Goal: Information Seeking & Learning: Learn about a topic

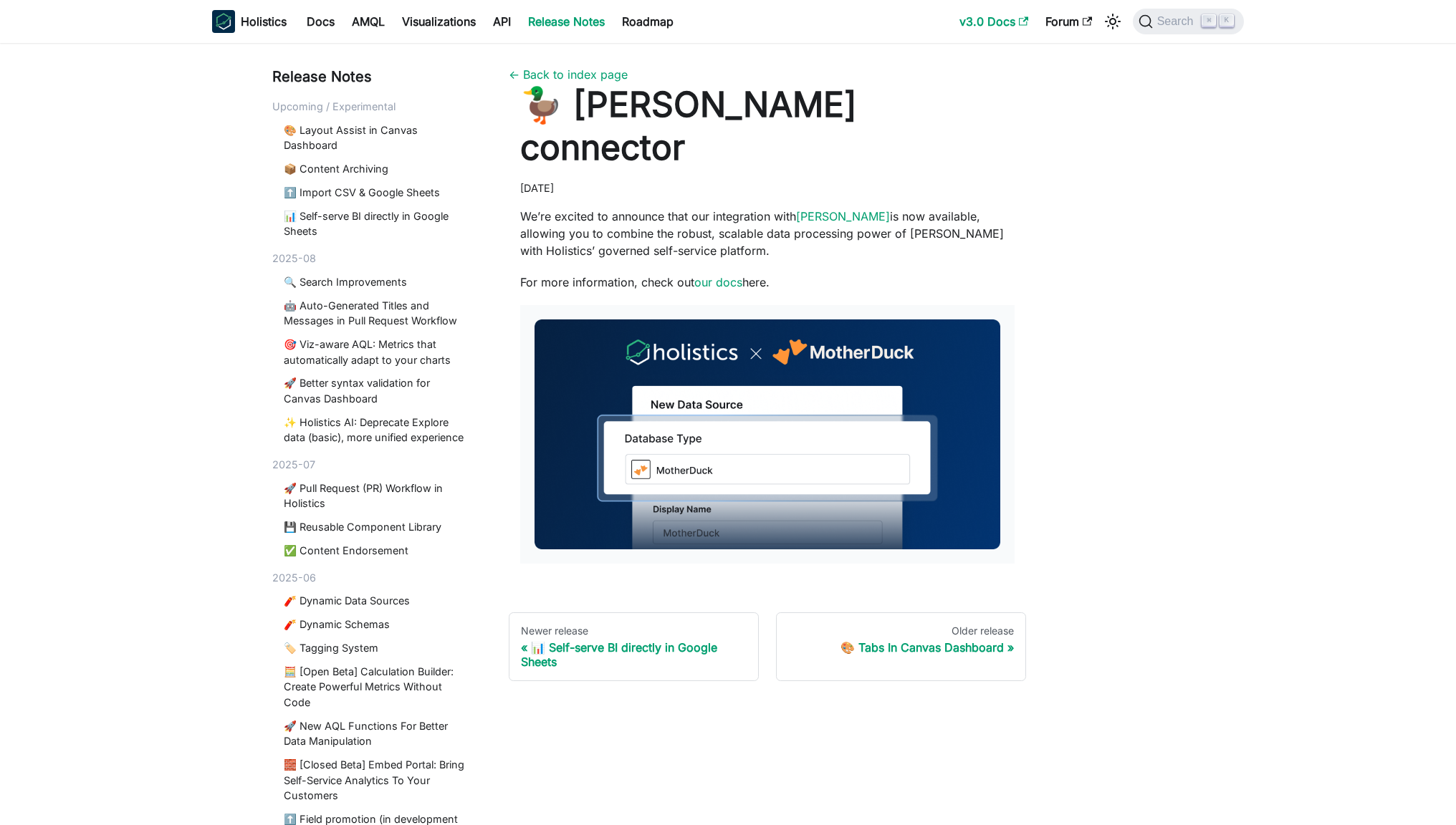
click at [979, 25] on link "v3.0 Docs" at bounding box center [994, 21] width 86 height 23
click at [511, 23] on link "API" at bounding box center [502, 21] width 35 height 23
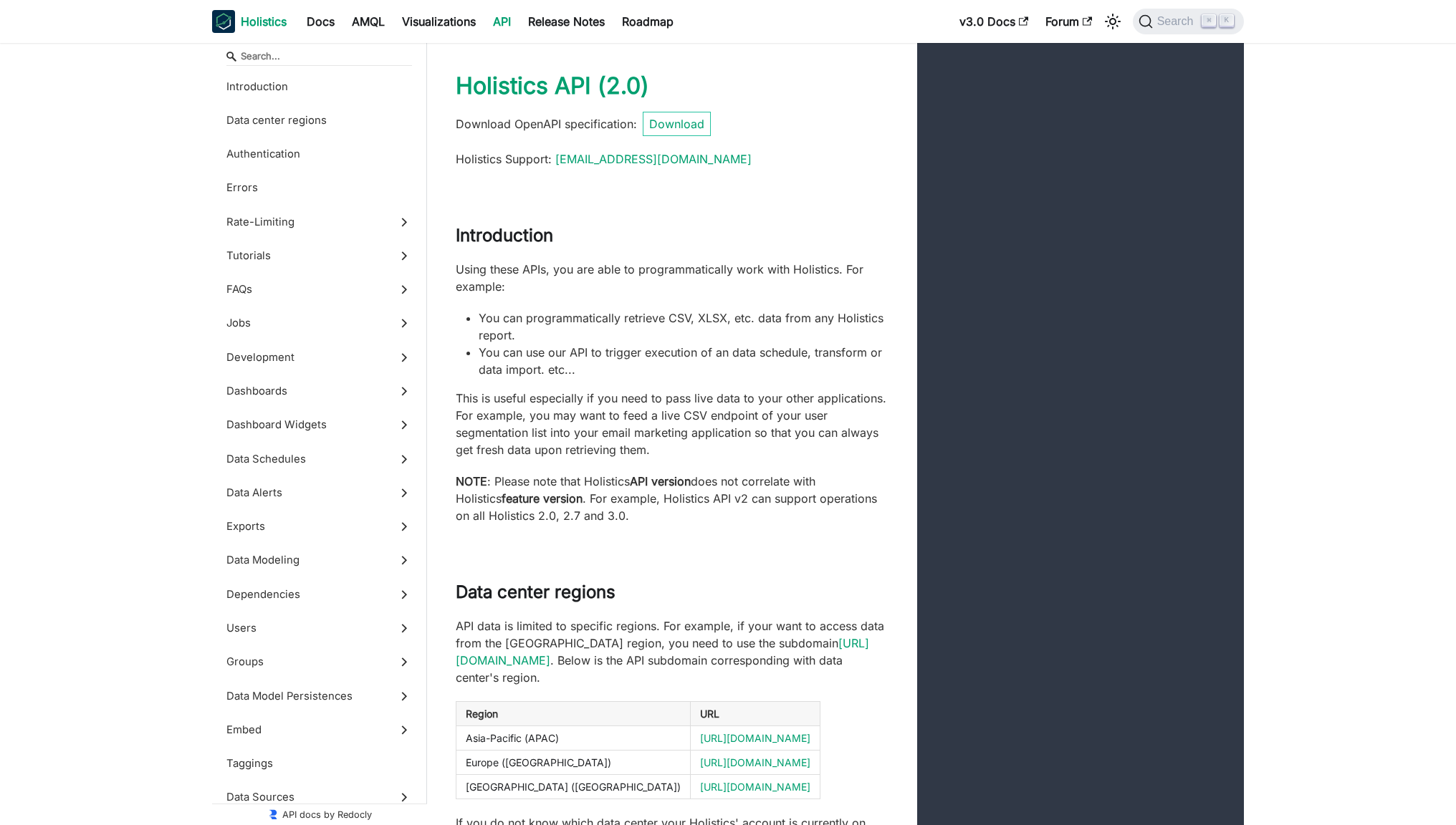
click at [232, 19] on img "Main" at bounding box center [224, 21] width 23 height 23
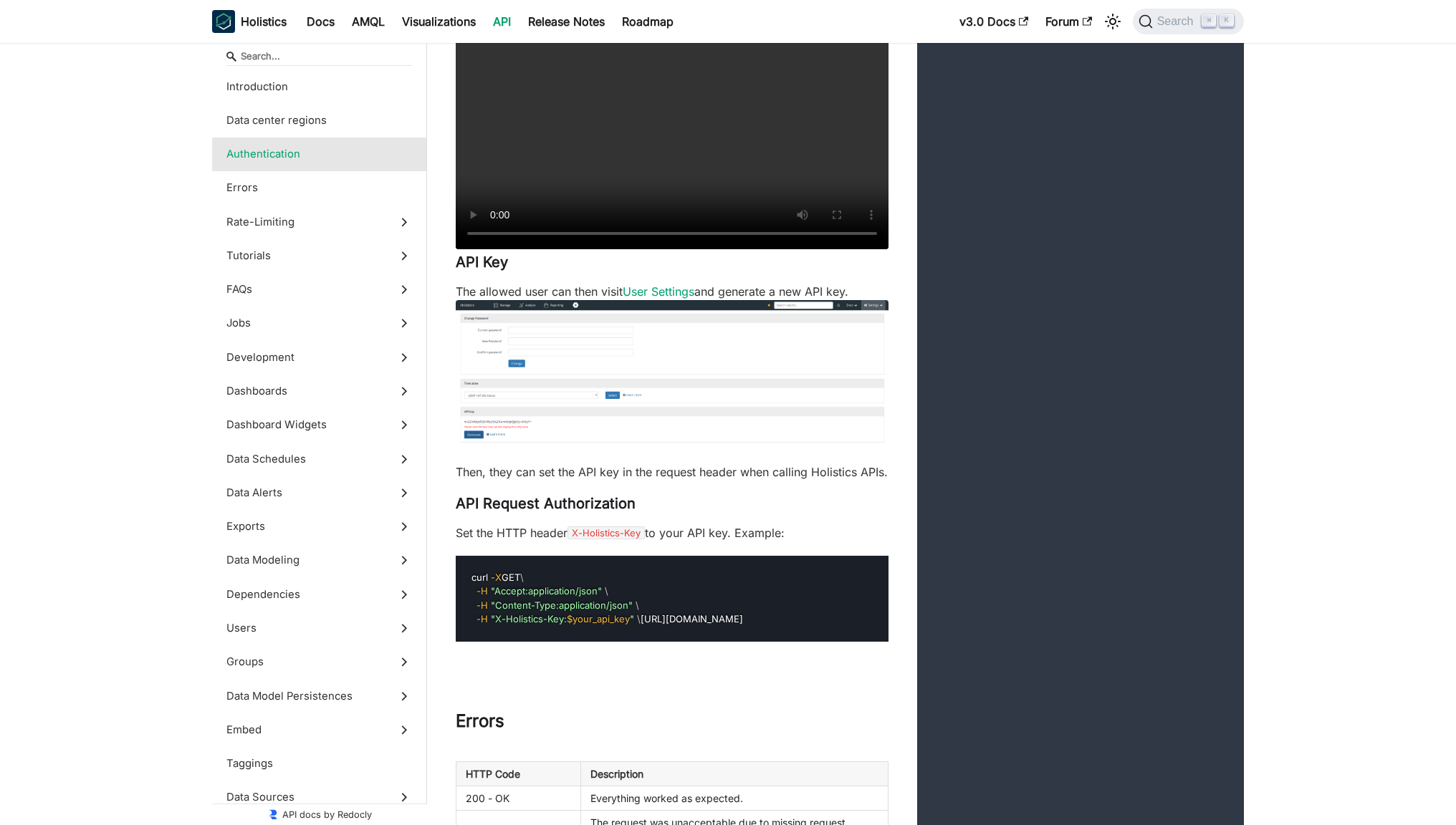
scroll to position [158, 0]
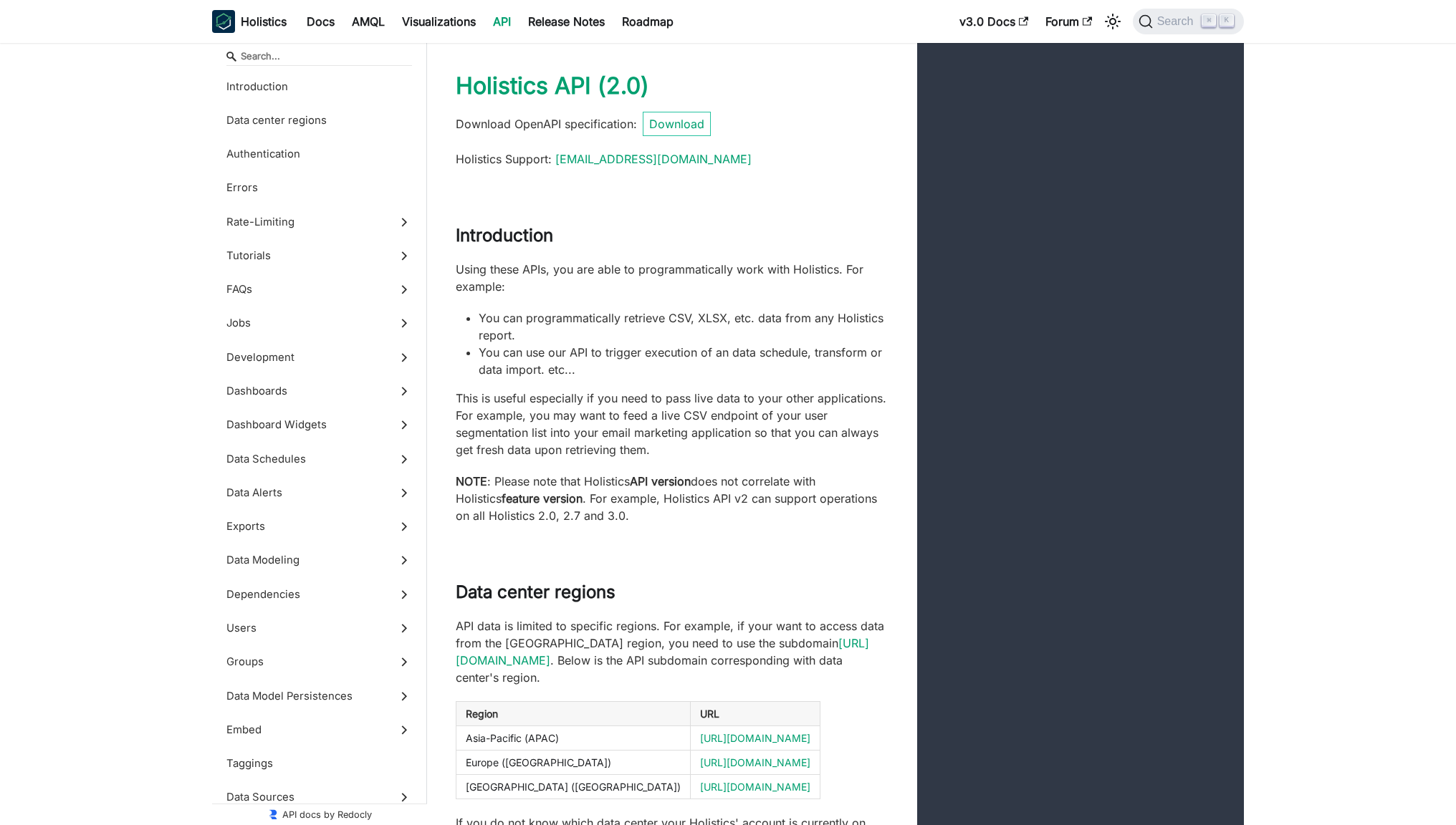
click at [809, 272] on p "Using these APIs, you are able to programmatically work with Holistics. For exa…" at bounding box center [671, 277] width 432 height 34
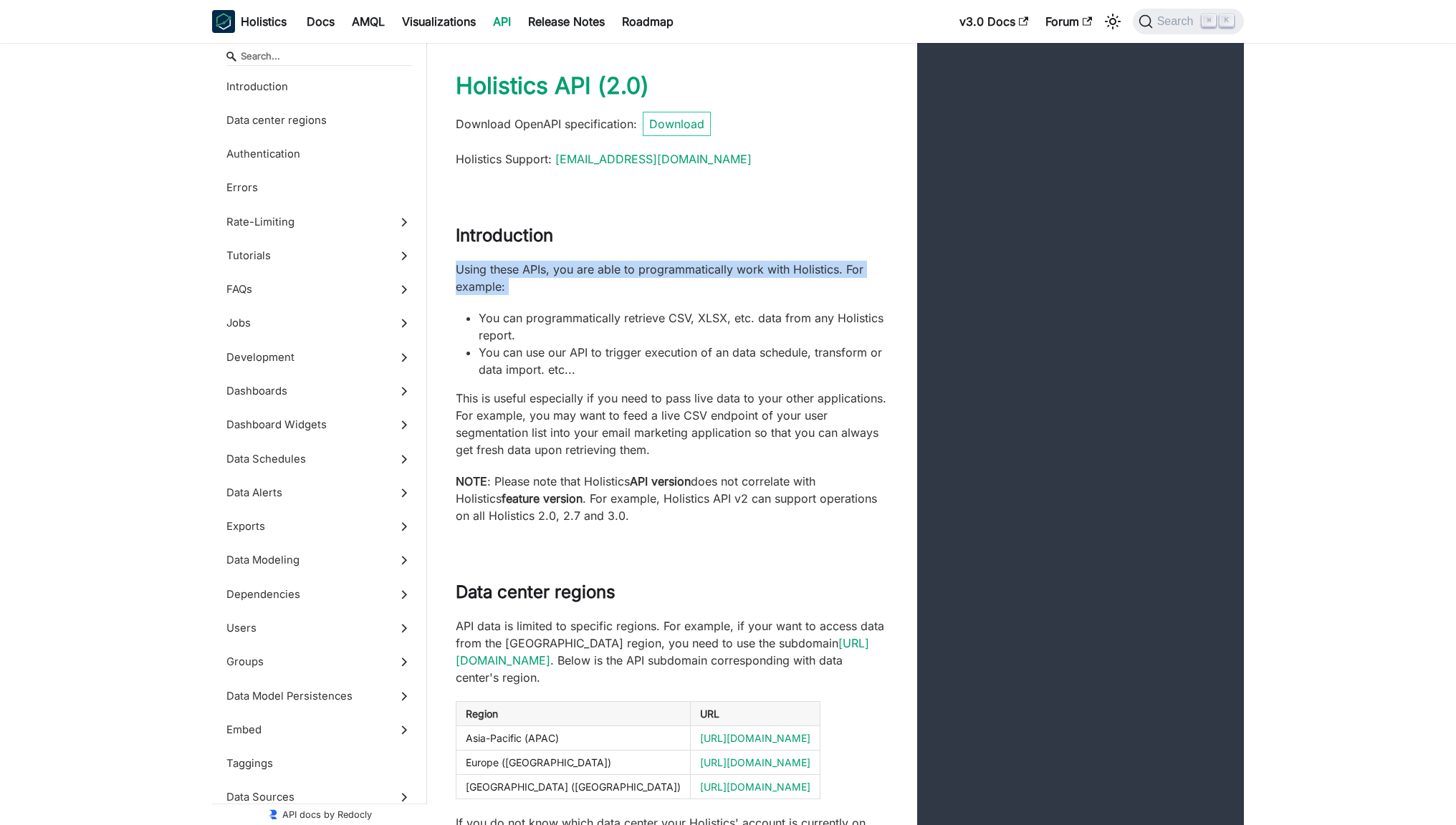
click at [809, 272] on p "Using these APIs, you are able to programmatically work with Holistics. For exa…" at bounding box center [671, 277] width 432 height 34
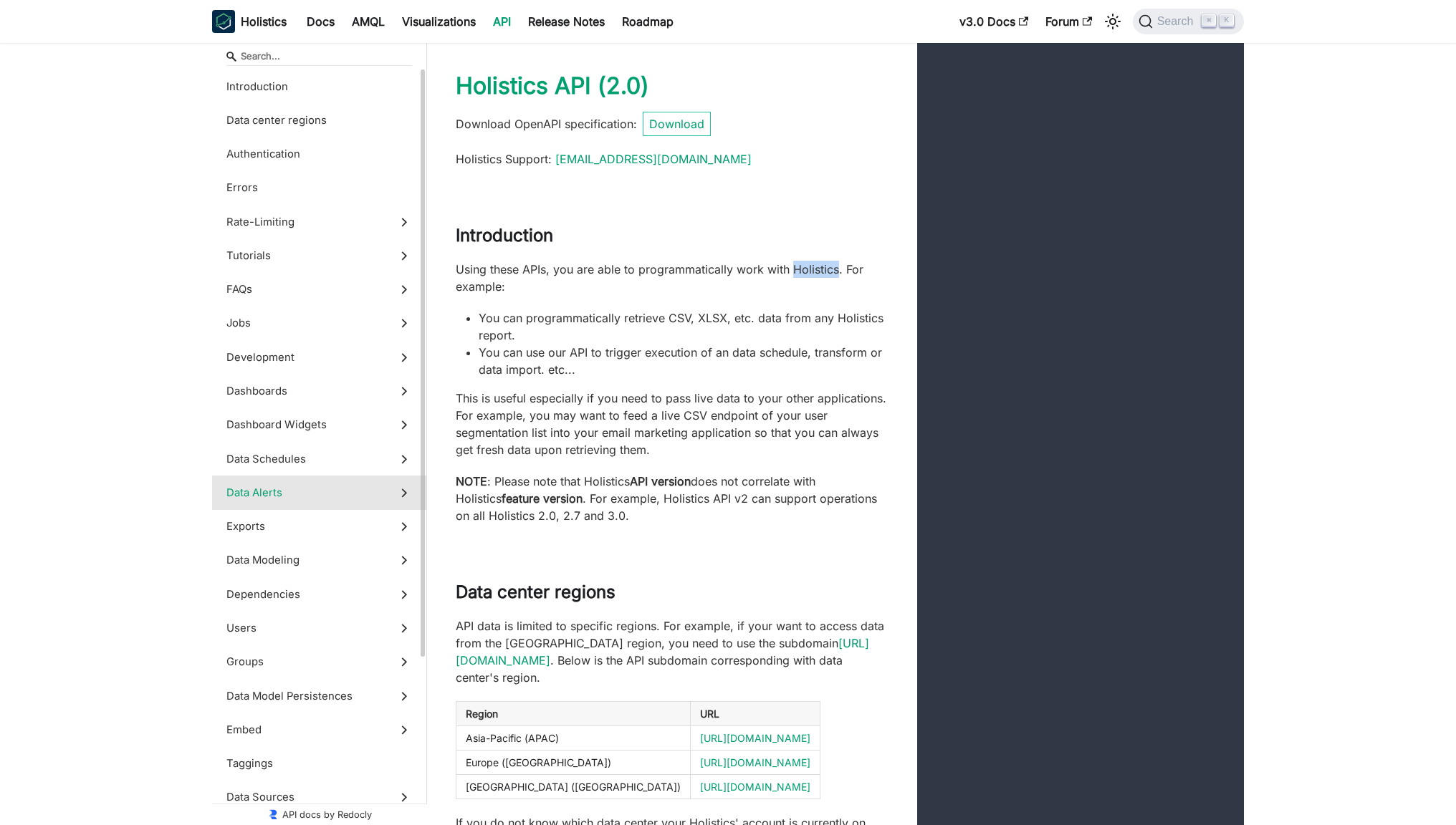
scroll to position [216, 0]
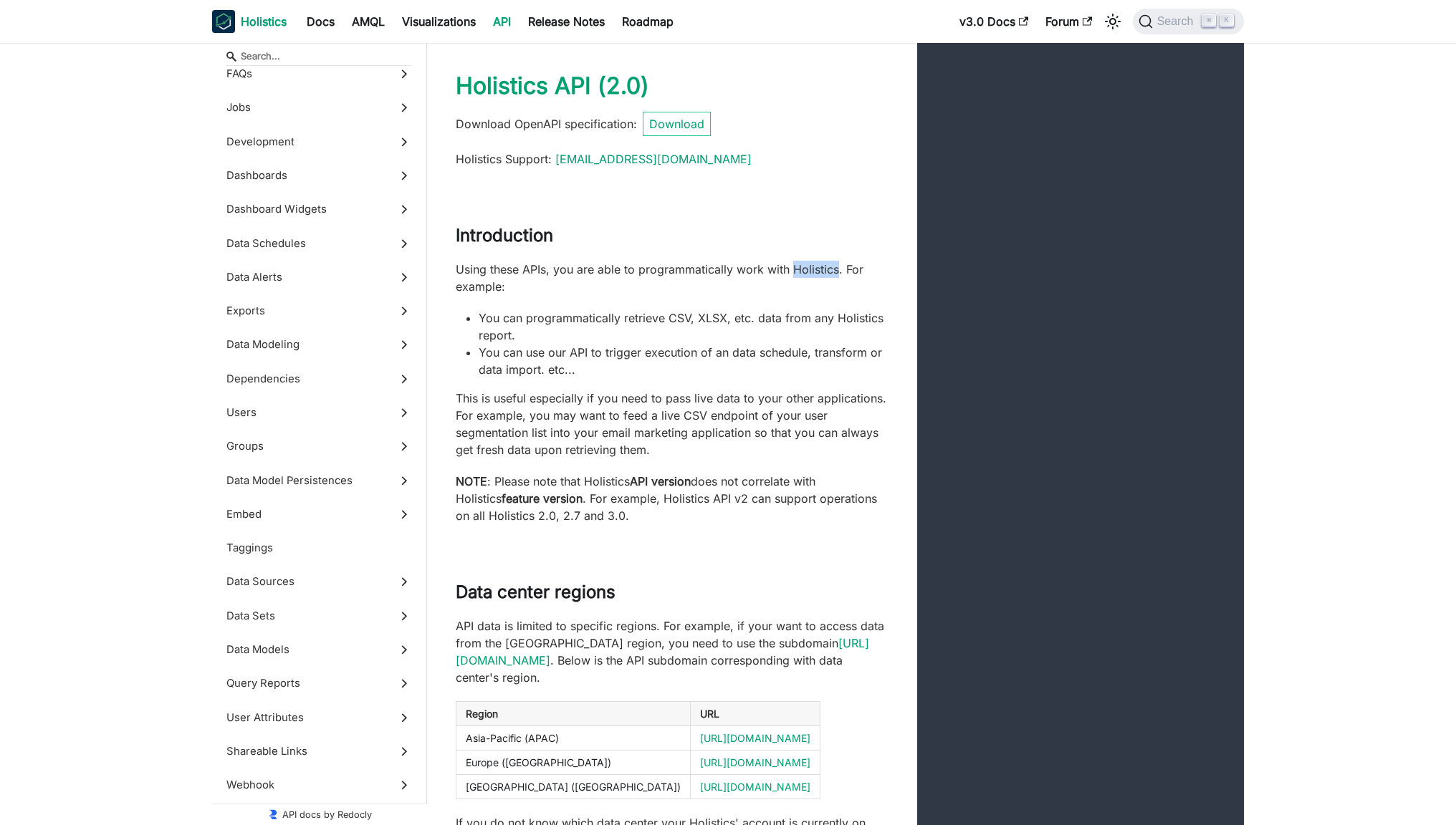
click at [226, 21] on img "Main" at bounding box center [224, 21] width 23 height 23
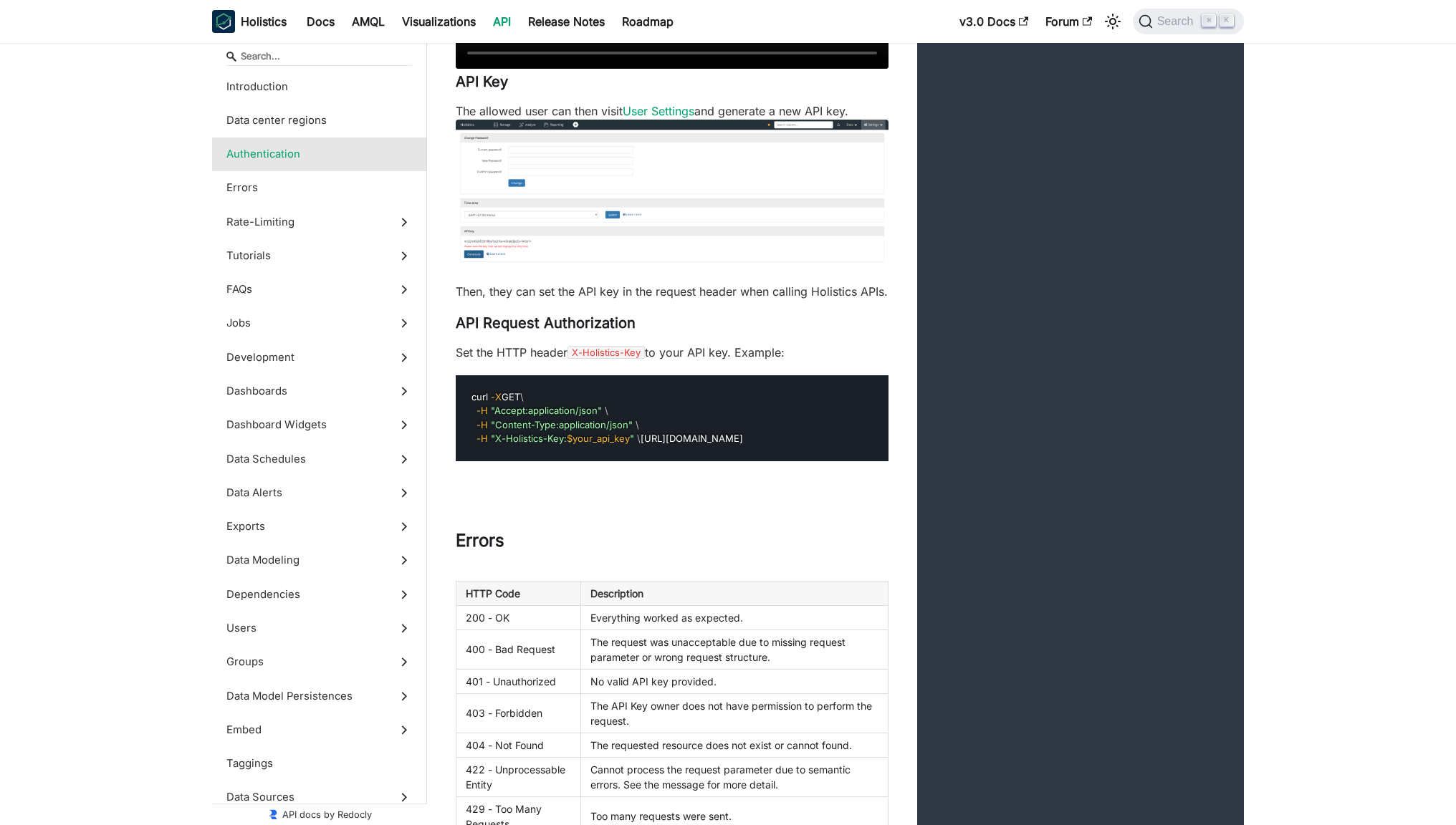
scroll to position [1164, 0]
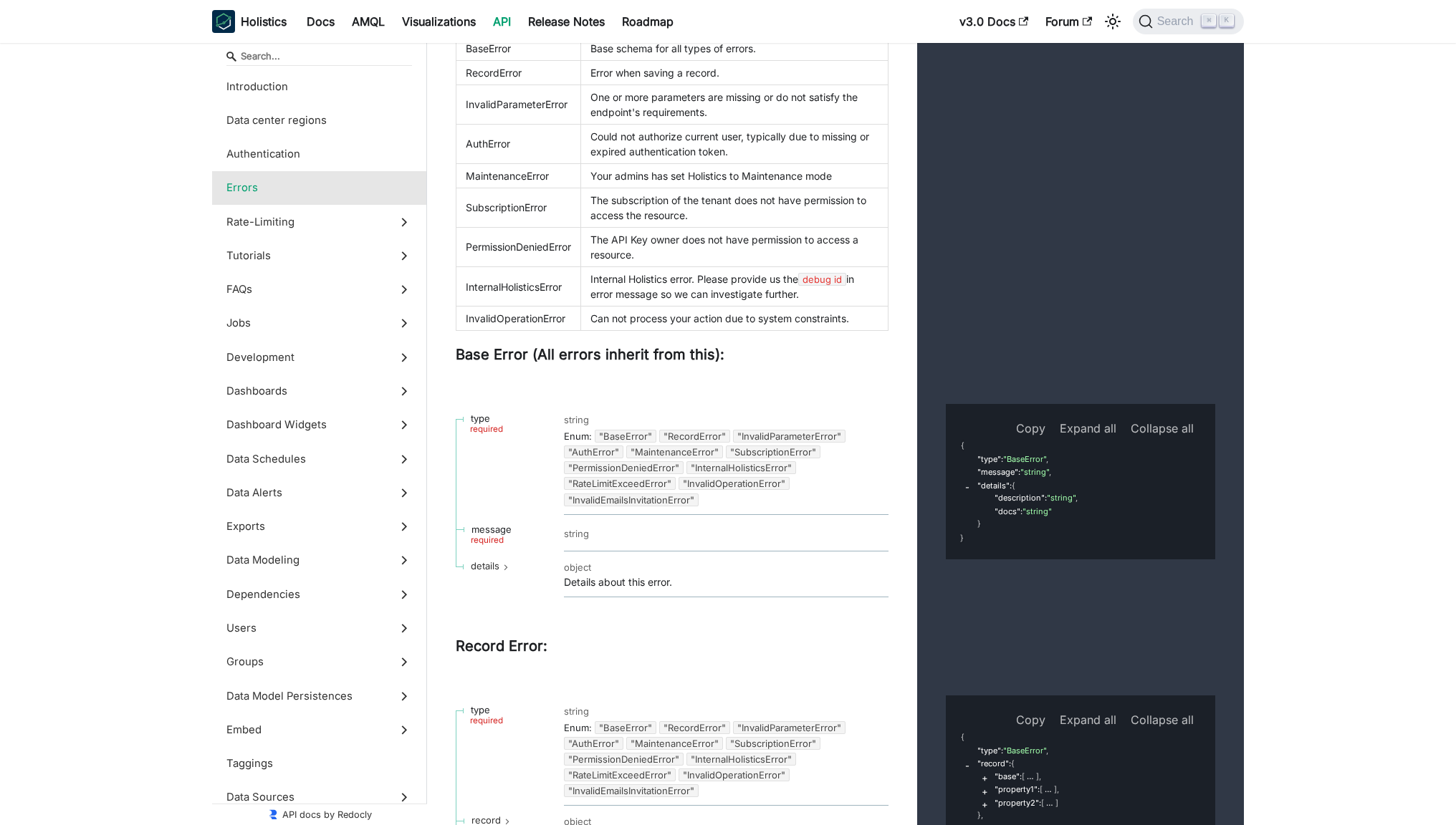
scroll to position [2030, 0]
click at [277, 26] on b "Holistics" at bounding box center [263, 22] width 46 height 18
